Goal: Task Accomplishment & Management: Use online tool/utility

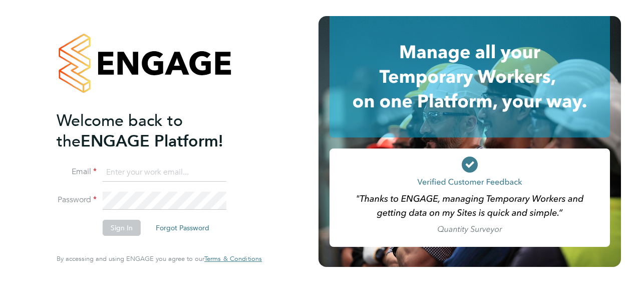
type input "wayne.orchard@vistry.co.uk"
click at [129, 226] on button "Sign In" at bounding box center [122, 227] width 38 height 16
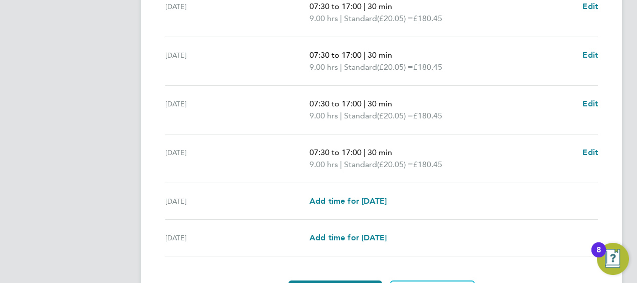
scroll to position [447, 0]
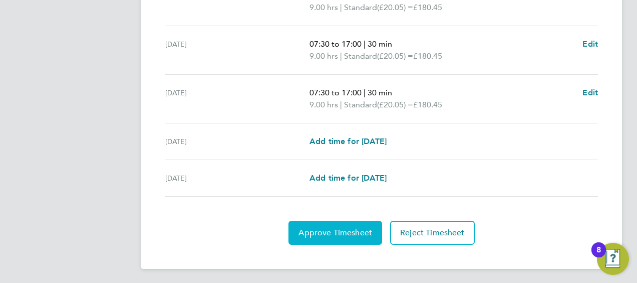
click at [333, 232] on span "Approve Timesheet" at bounding box center [336, 232] width 74 height 10
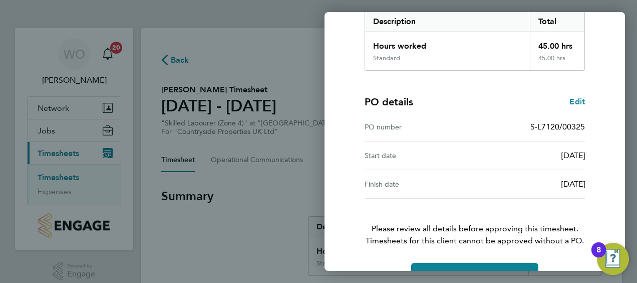
scroll to position [196, 0]
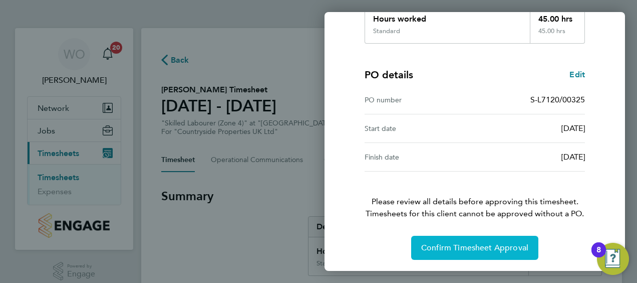
click at [461, 244] on span "Confirm Timesheet Approval" at bounding box center [474, 247] width 107 height 10
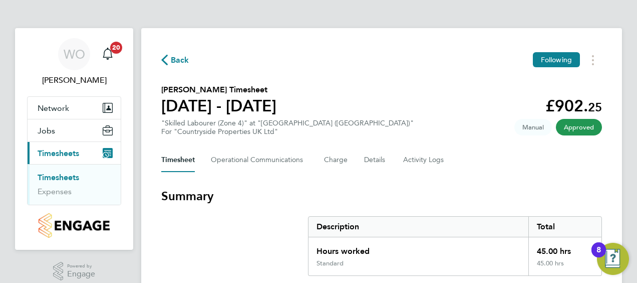
click at [173, 63] on span "Back" at bounding box center [180, 60] width 19 height 12
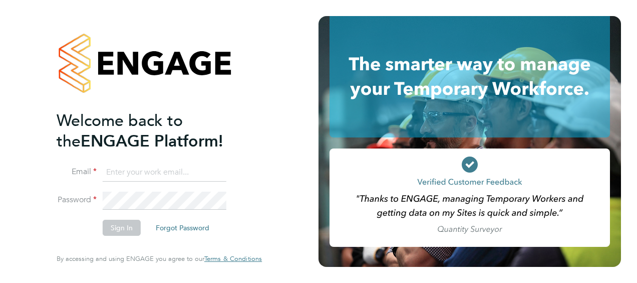
type input "[PERSON_NAME][EMAIL_ADDRESS][DOMAIN_NAME]"
click at [133, 226] on button "Sign In" at bounding box center [122, 227] width 38 height 16
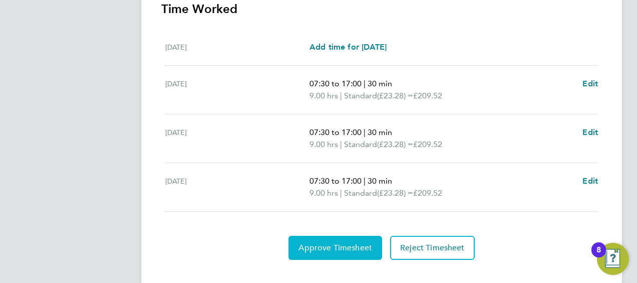
scroll to position [314, 0]
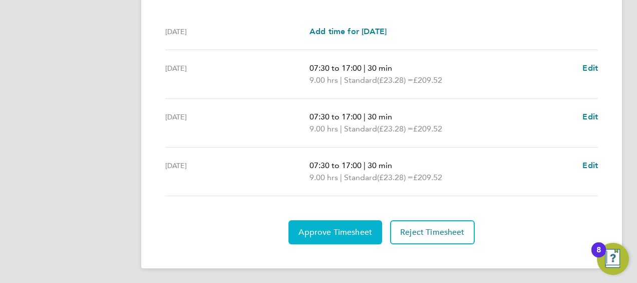
click at [335, 227] on span "Approve Timesheet" at bounding box center [336, 232] width 74 height 10
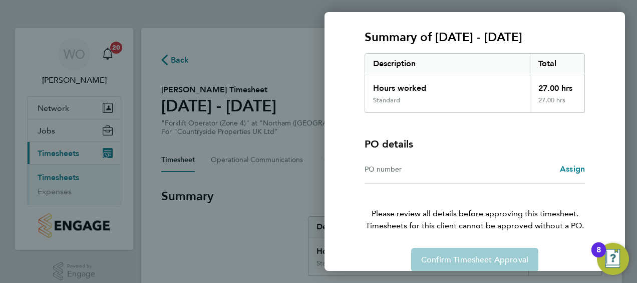
scroll to position [139, 0]
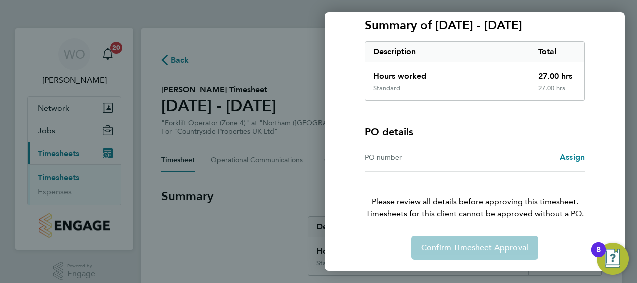
click at [466, 243] on div "Confirm Timesheet Approval" at bounding box center [475, 247] width 244 height 24
click at [465, 242] on div "Confirm Timesheet Approval" at bounding box center [475, 247] width 244 height 24
